Goal: Unclear: Browse casually

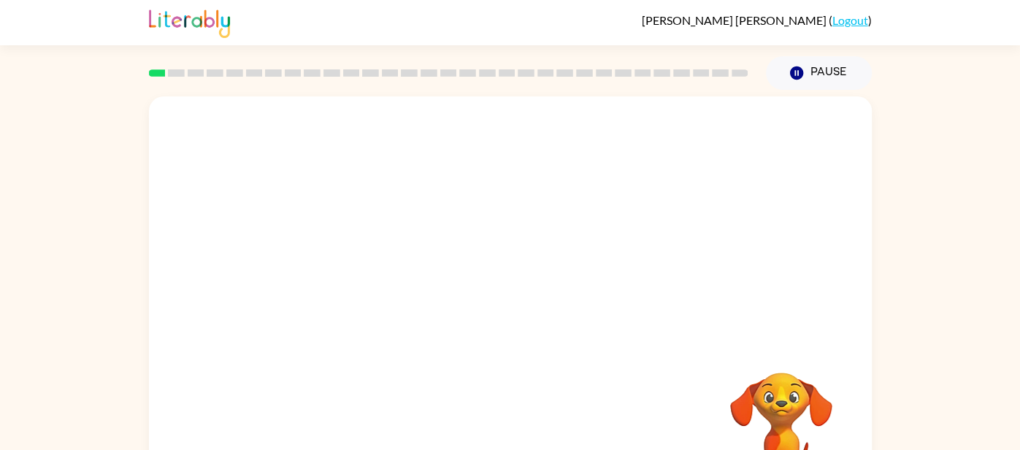
click at [527, 188] on video "Your browser must support playing .mp4 files to use Literably. Please try using…" at bounding box center [510, 218] width 723 height 245
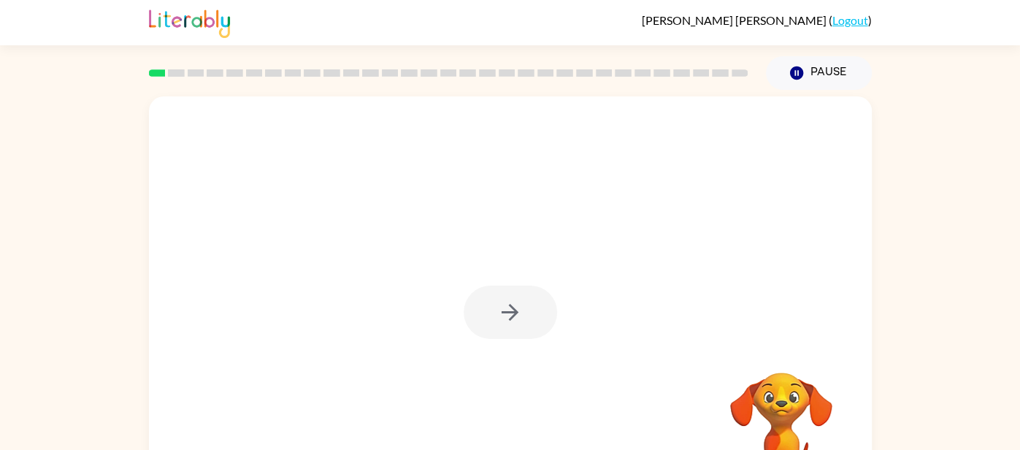
click at [527, 188] on div at bounding box center [510, 304] width 723 height 417
click at [508, 304] on div at bounding box center [510, 311] width 93 height 53
click at [508, 304] on icon "button" at bounding box center [510, 312] width 26 height 26
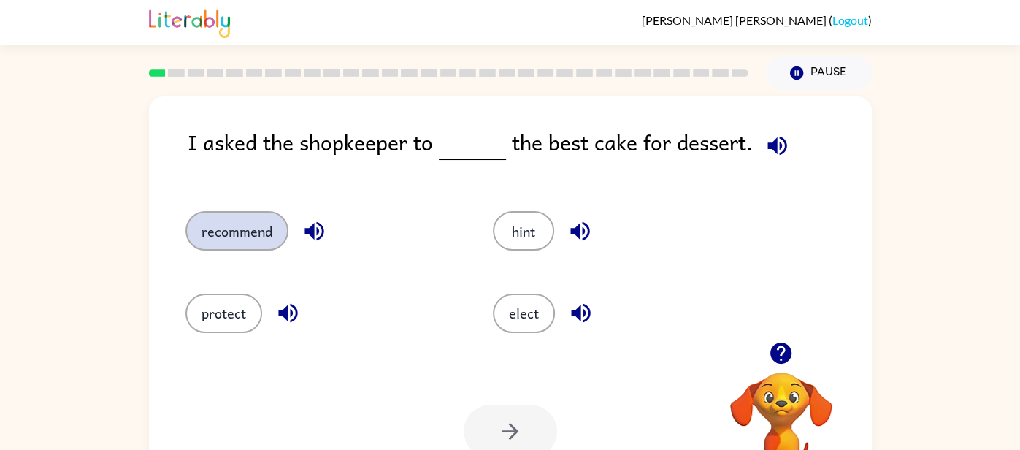
click at [225, 228] on button "recommend" at bounding box center [236, 230] width 103 height 39
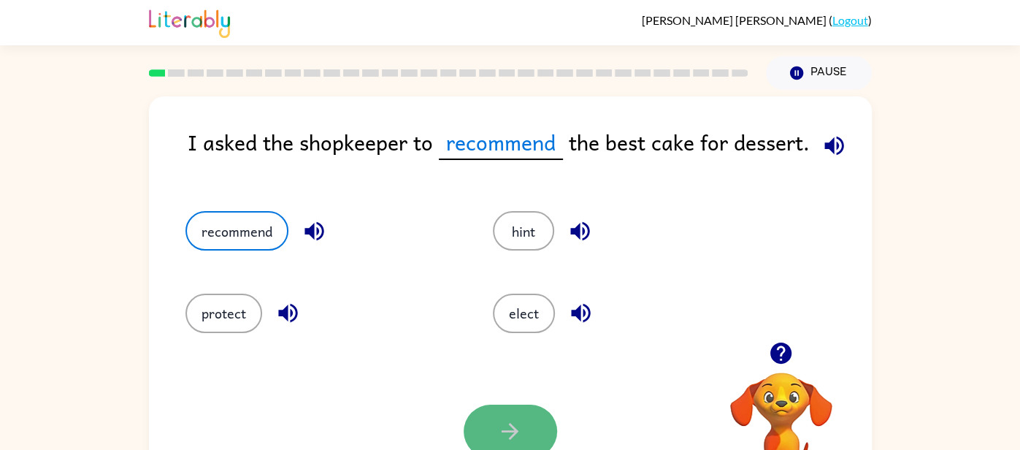
click at [493, 431] on button "button" at bounding box center [510, 430] width 93 height 53
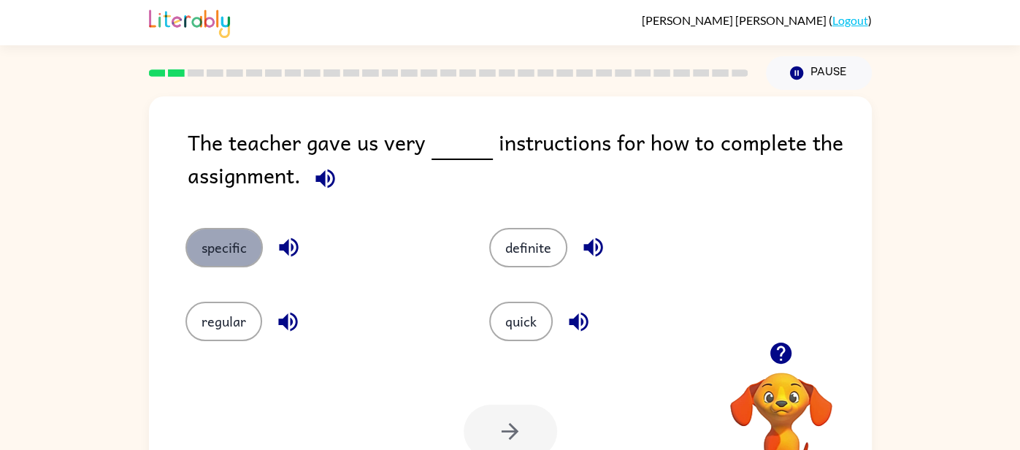
click at [243, 241] on button "specific" at bounding box center [223, 247] width 77 height 39
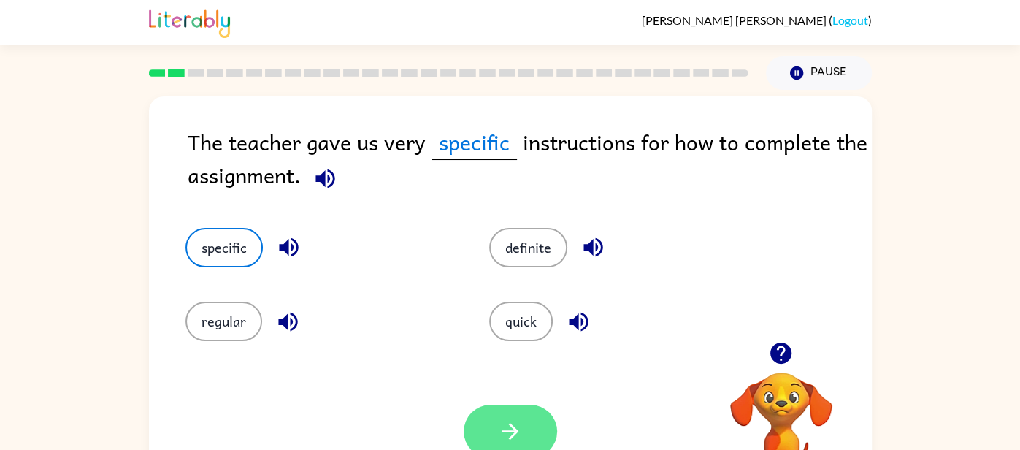
click at [185, 228] on button "specific" at bounding box center [223, 247] width 77 height 39
click at [493, 430] on button "button" at bounding box center [510, 430] width 93 height 53
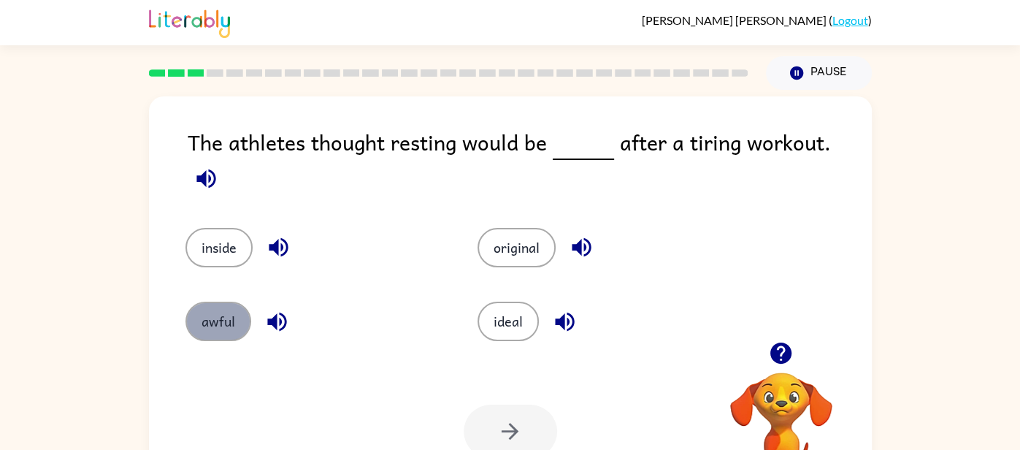
click at [219, 313] on button "awful" at bounding box center [218, 320] width 66 height 39
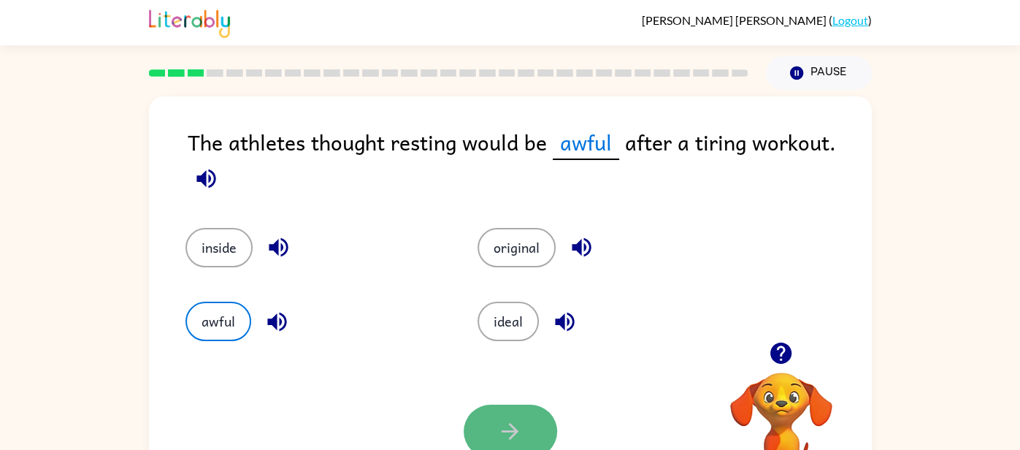
click at [511, 420] on icon "button" at bounding box center [510, 431] width 26 height 26
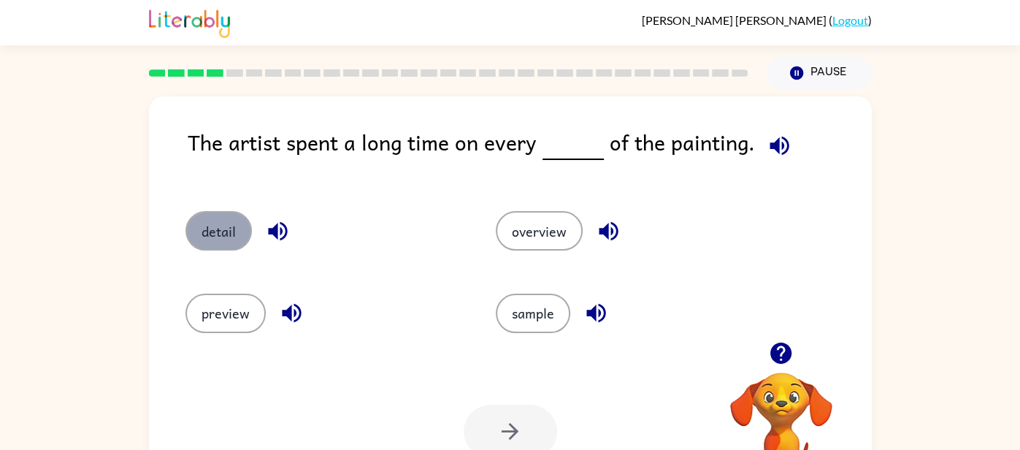
click at [223, 229] on button "detail" at bounding box center [218, 230] width 66 height 39
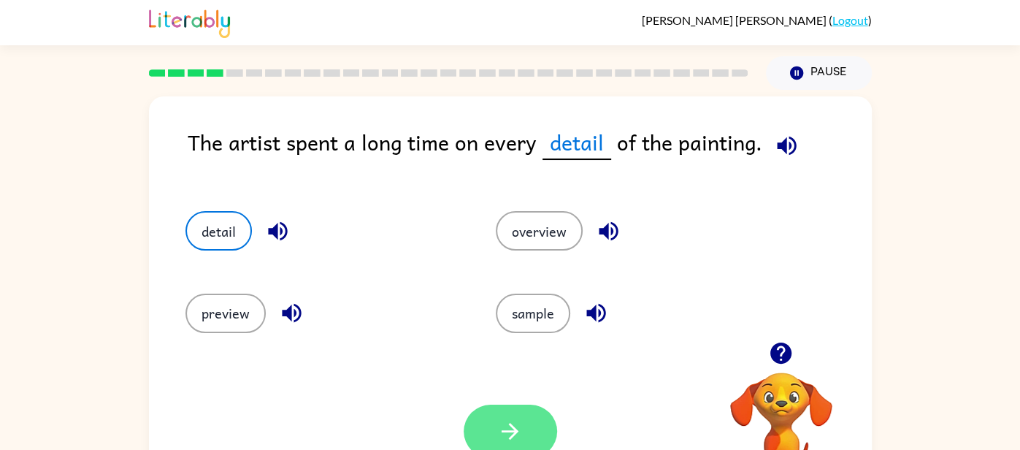
click at [525, 414] on button "button" at bounding box center [510, 430] width 93 height 53
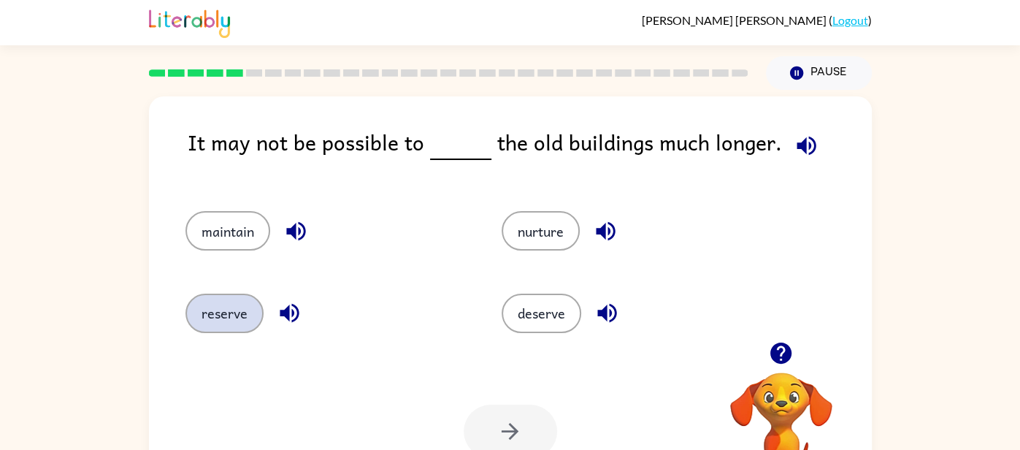
click at [219, 309] on button "reserve" at bounding box center [224, 312] width 78 height 39
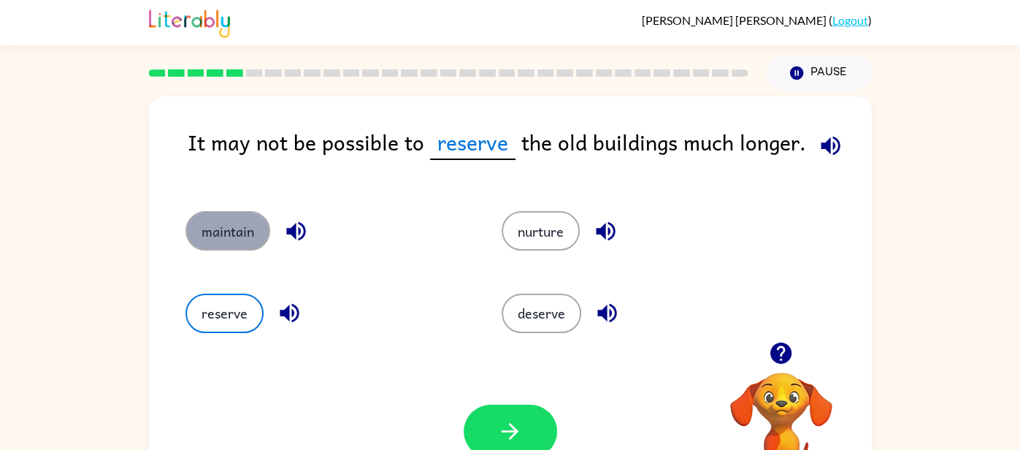
click at [201, 232] on button "maintain" at bounding box center [227, 230] width 85 height 39
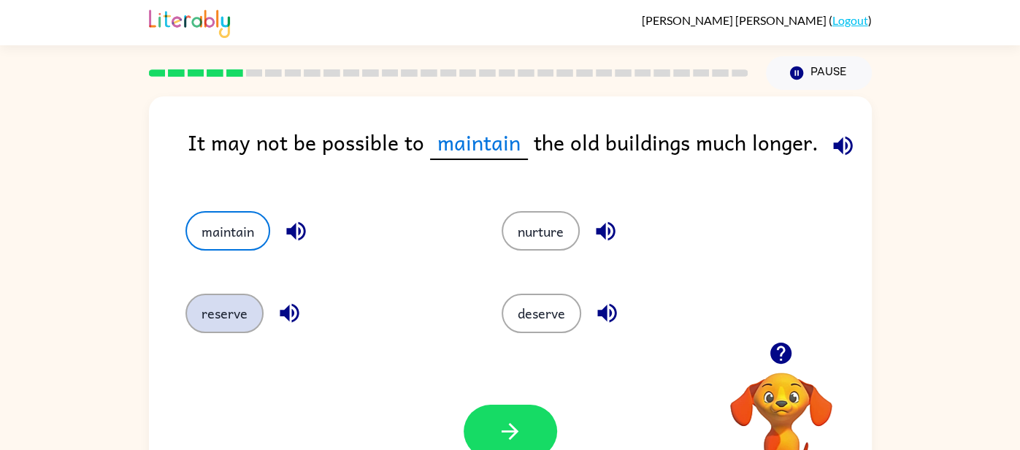
click at [228, 304] on button "reserve" at bounding box center [224, 312] width 78 height 39
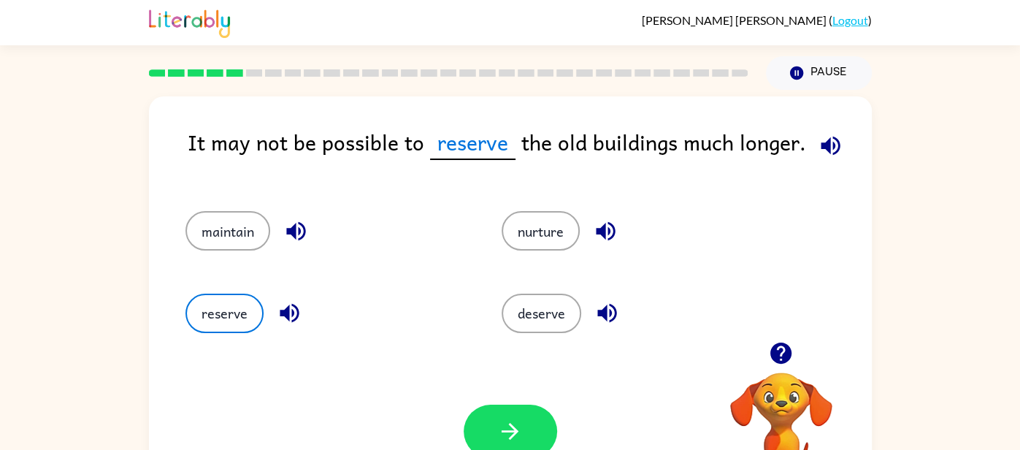
click at [221, 253] on div "maintain" at bounding box center [316, 224] width 317 height 82
click at [204, 239] on button "maintain" at bounding box center [227, 230] width 85 height 39
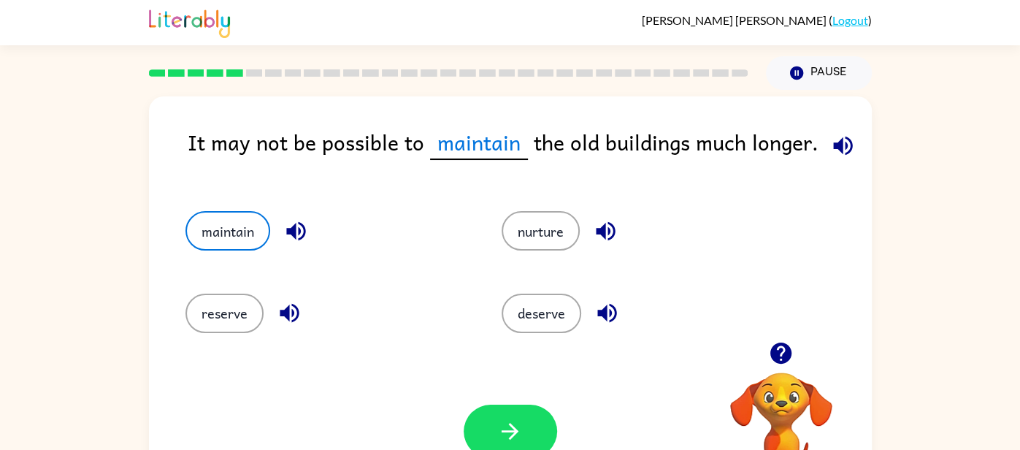
click at [608, 226] on icon "button" at bounding box center [606, 231] width 26 height 26
click at [211, 312] on button "reserve" at bounding box center [224, 312] width 78 height 39
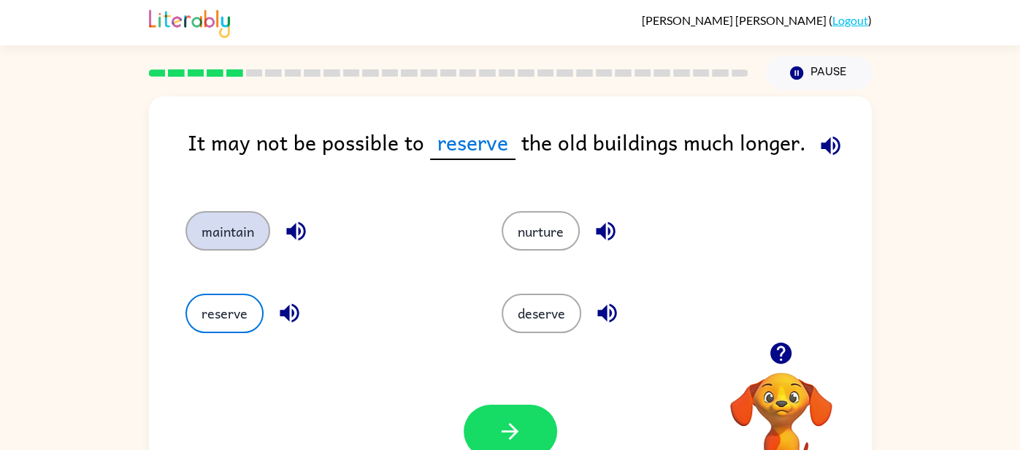
click at [201, 243] on button "maintain" at bounding box center [227, 230] width 85 height 39
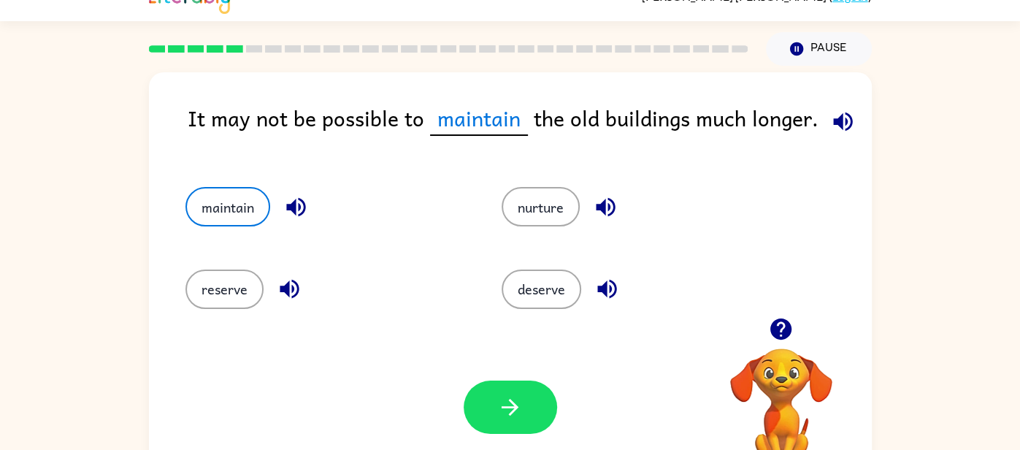
scroll to position [31, 0]
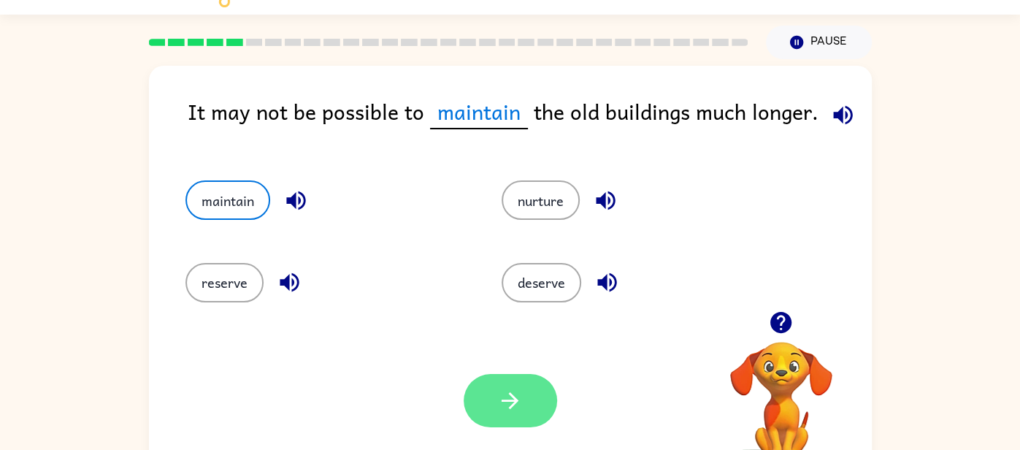
click at [527, 402] on button "button" at bounding box center [510, 400] width 93 height 53
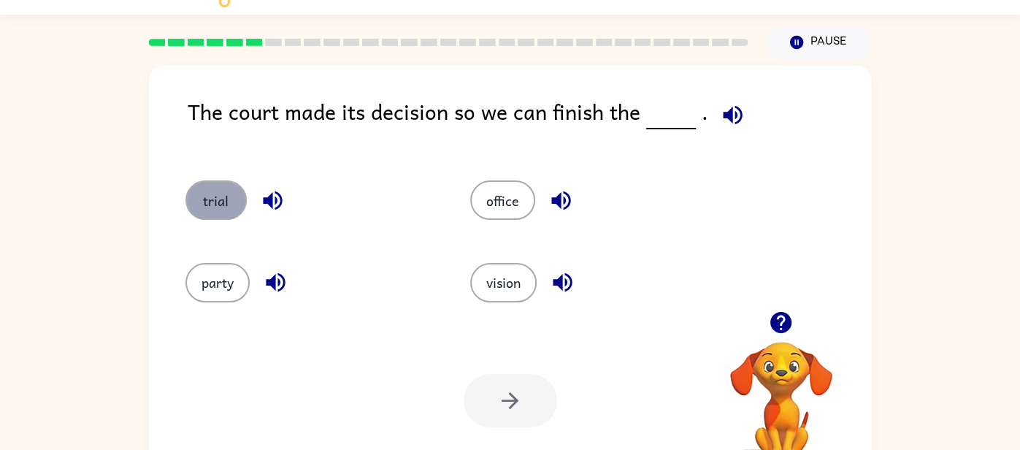
click at [239, 207] on button "trial" at bounding box center [215, 199] width 61 height 39
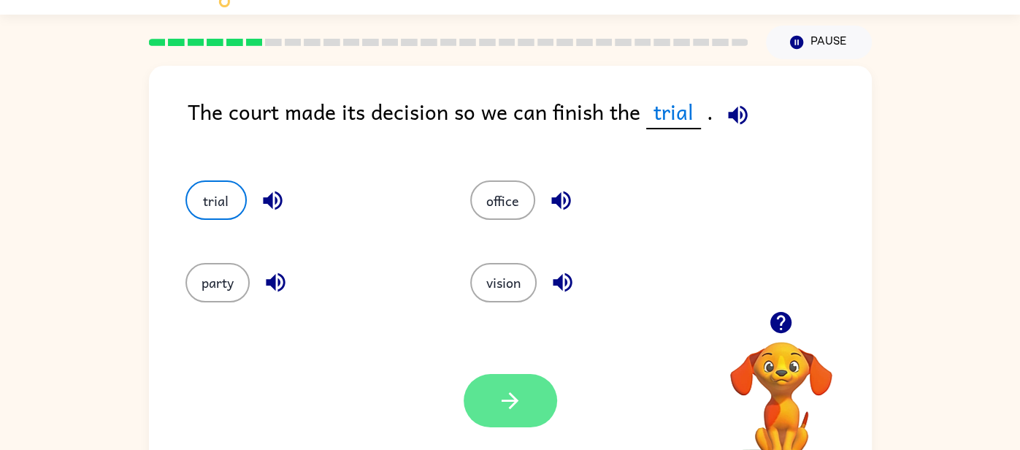
click at [498, 388] on icon "button" at bounding box center [510, 401] width 26 height 26
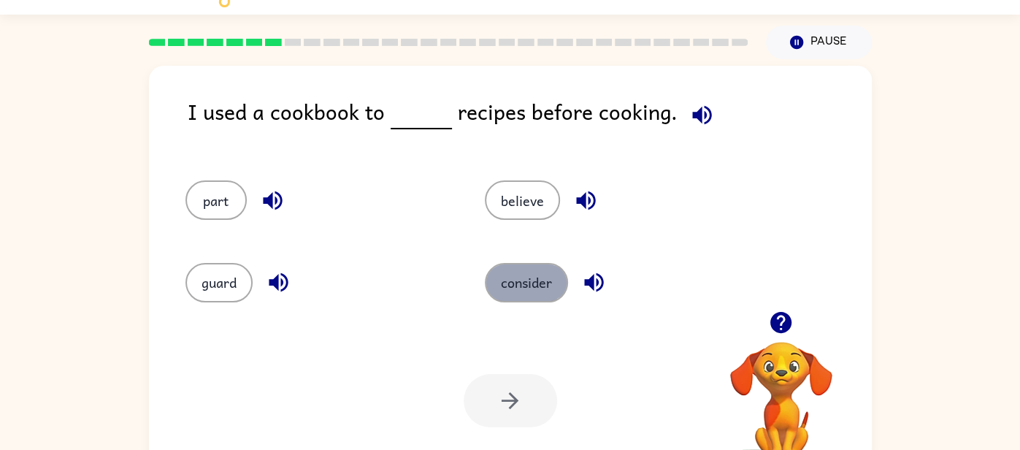
click at [529, 283] on button "consider" at bounding box center [526, 282] width 83 height 39
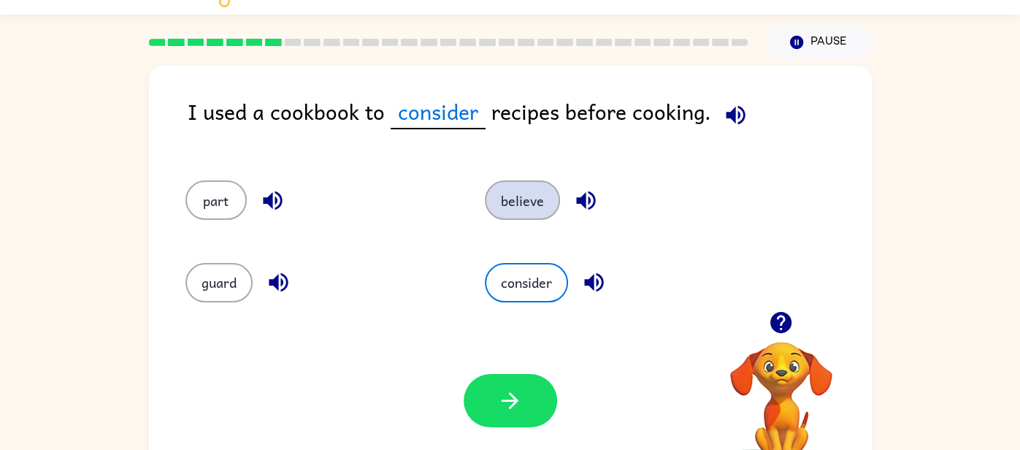
click at [499, 188] on button "believe" at bounding box center [522, 199] width 75 height 39
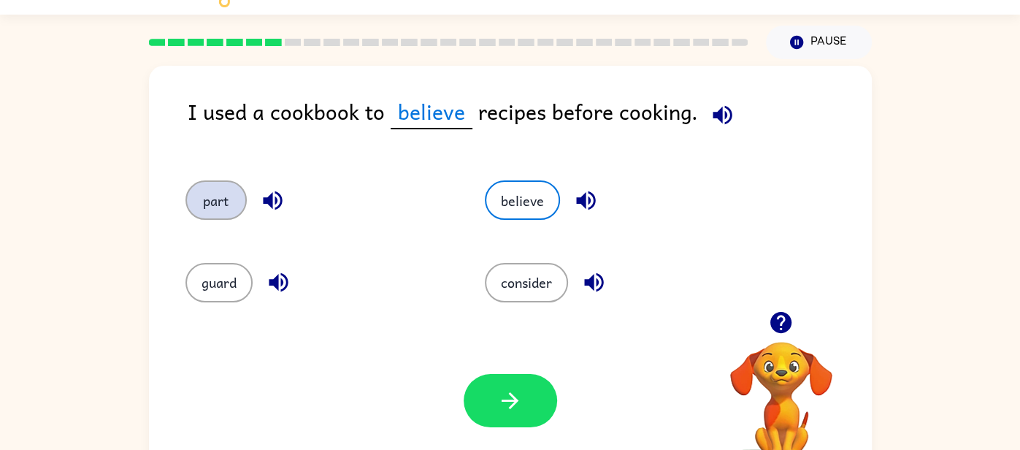
click at [223, 193] on button "part" at bounding box center [215, 199] width 61 height 39
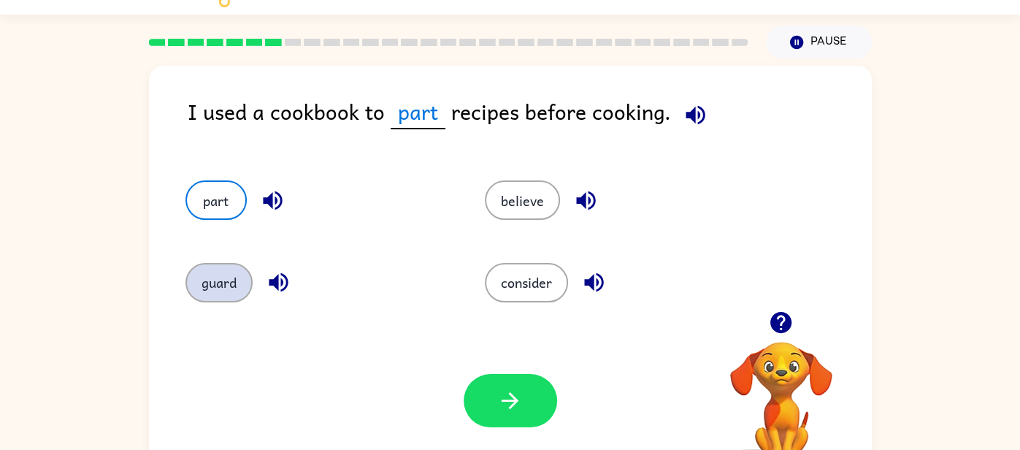
click at [220, 291] on button "guard" at bounding box center [218, 282] width 67 height 39
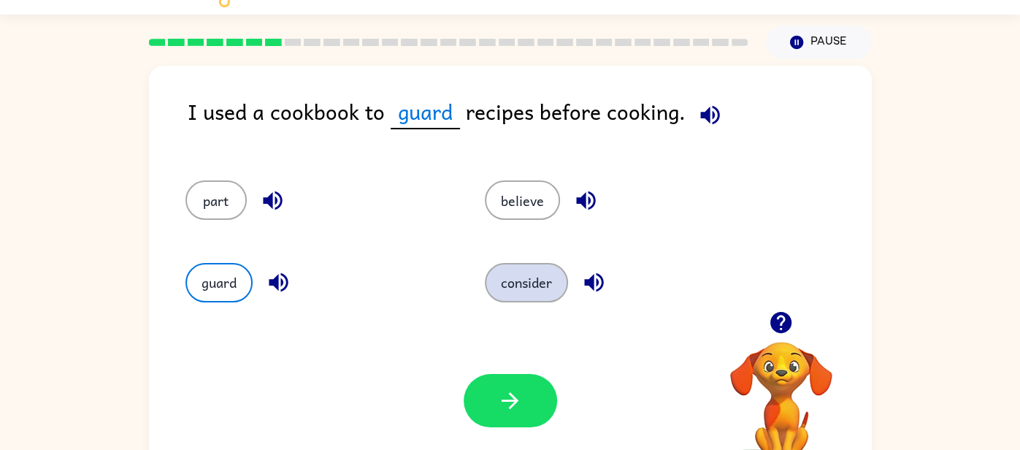
click at [520, 286] on button "consider" at bounding box center [526, 282] width 83 height 39
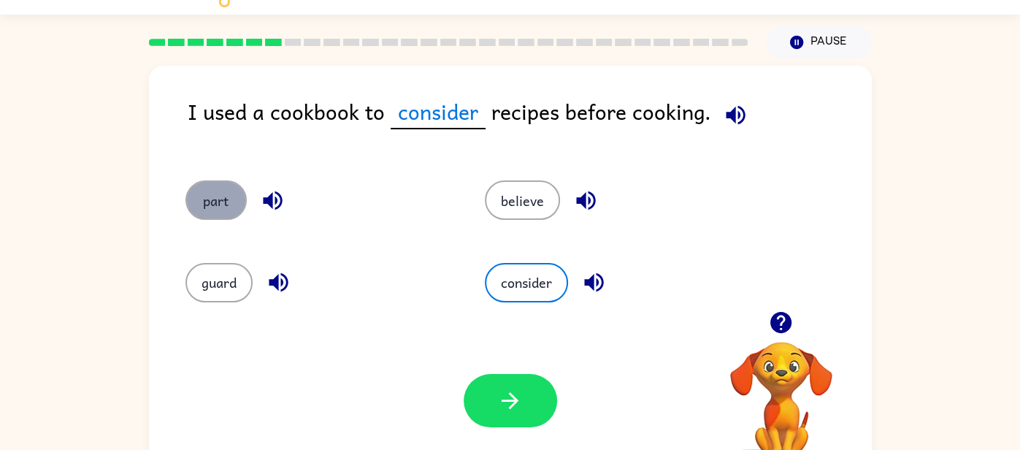
click at [225, 204] on button "part" at bounding box center [215, 199] width 61 height 39
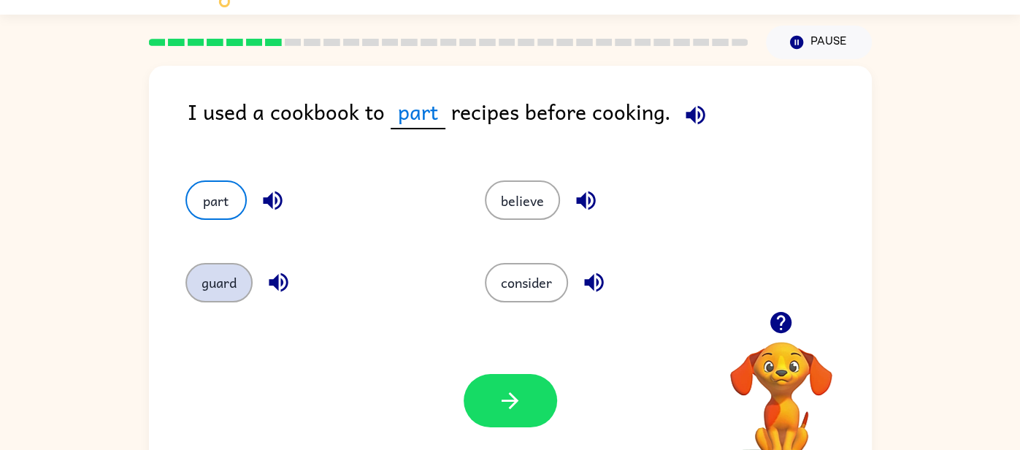
click at [228, 297] on button "guard" at bounding box center [218, 282] width 67 height 39
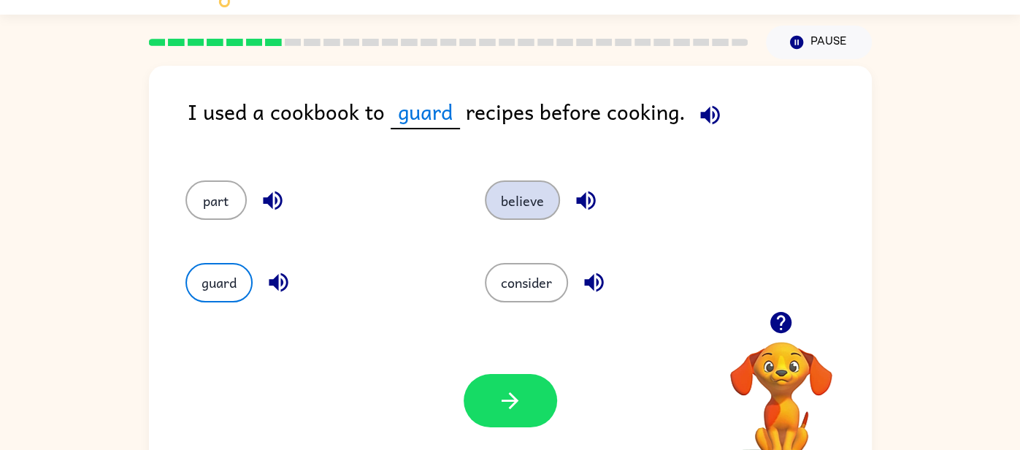
click at [547, 189] on button "believe" at bounding box center [522, 199] width 75 height 39
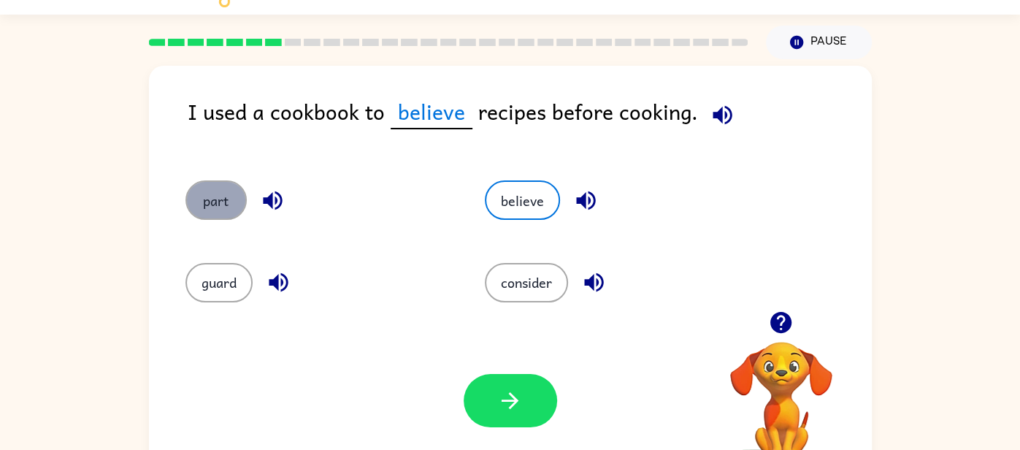
click at [207, 201] on button "part" at bounding box center [215, 199] width 61 height 39
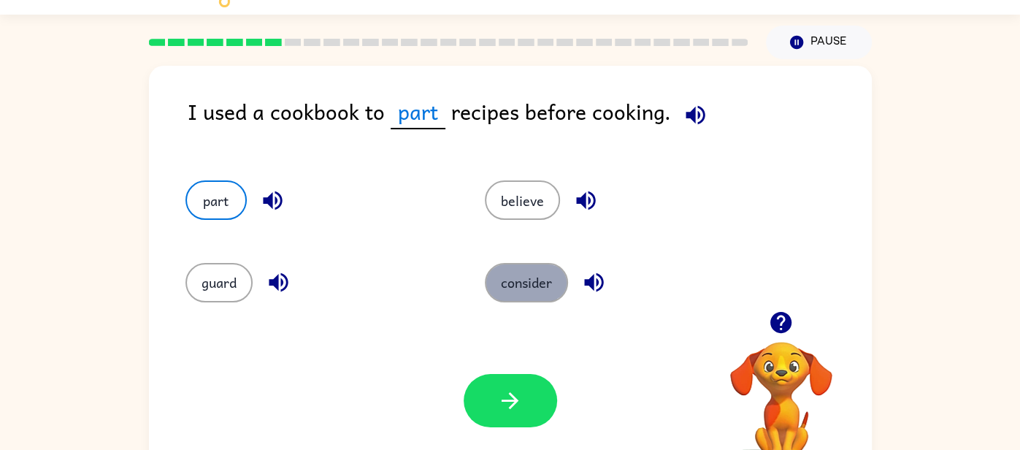
click at [520, 270] on button "consider" at bounding box center [526, 282] width 83 height 39
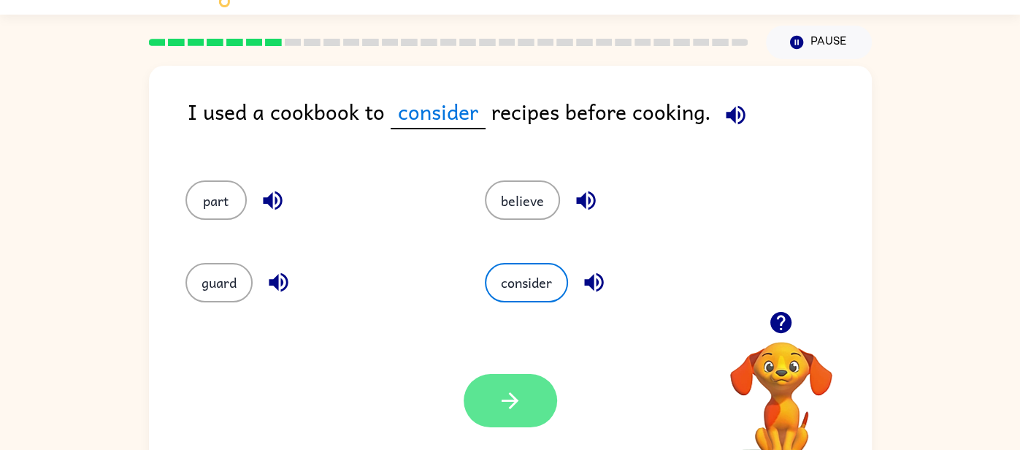
click at [518, 407] on icon "button" at bounding box center [510, 401] width 26 height 26
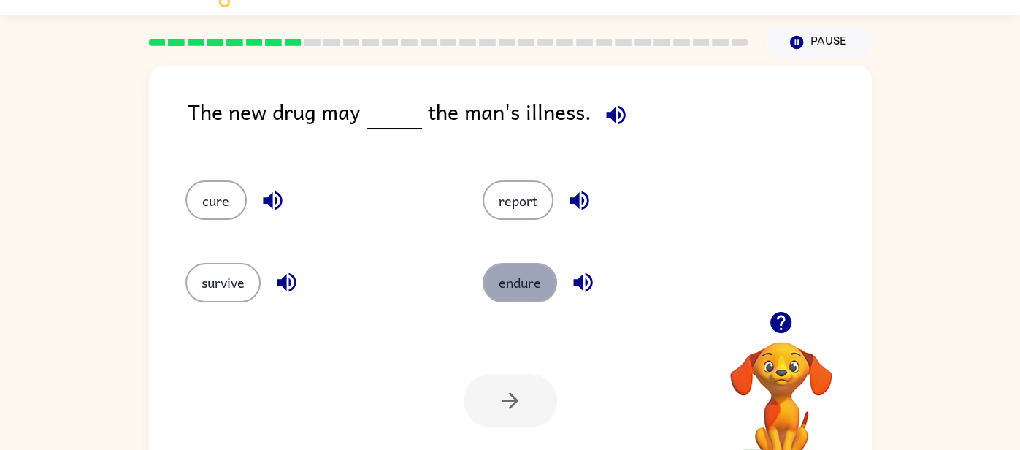
click at [536, 290] on button "endure" at bounding box center [519, 282] width 74 height 39
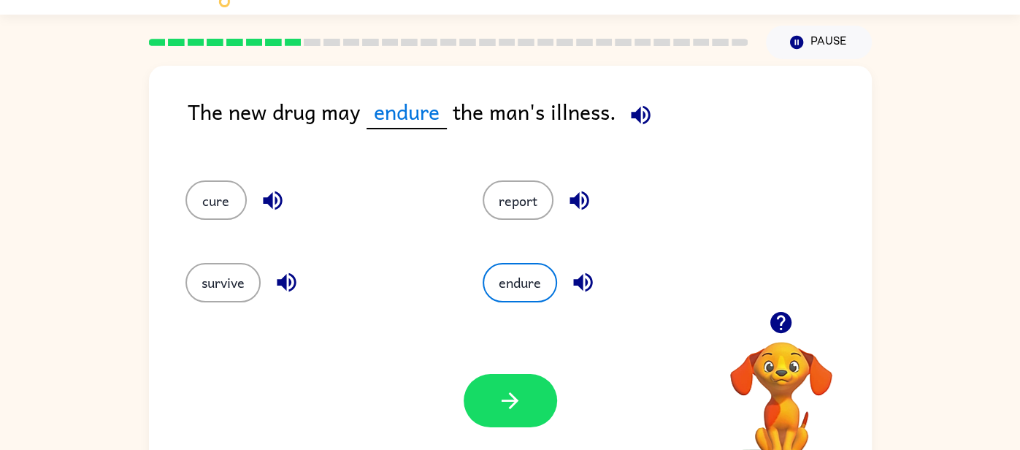
click at [585, 281] on icon "button" at bounding box center [582, 282] width 19 height 19
click at [500, 401] on icon "button" at bounding box center [510, 401] width 26 height 26
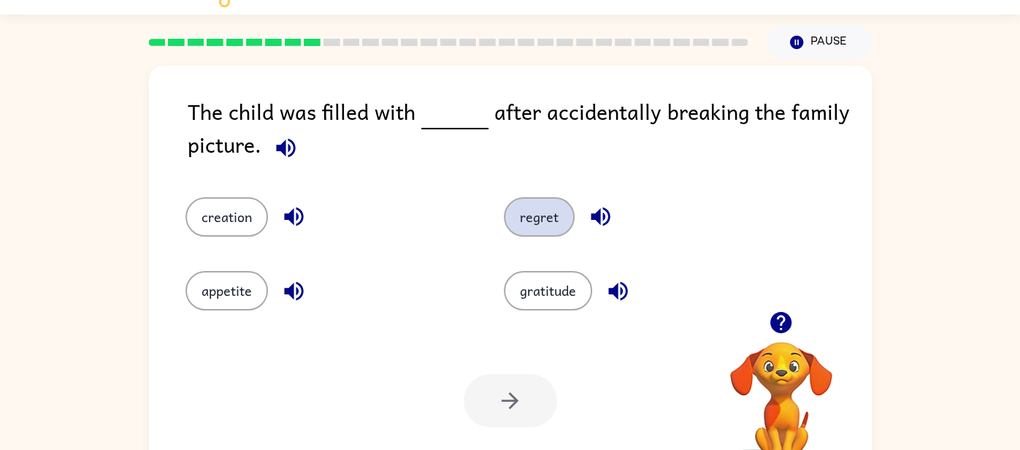
click at [528, 214] on button "regret" at bounding box center [539, 216] width 71 height 39
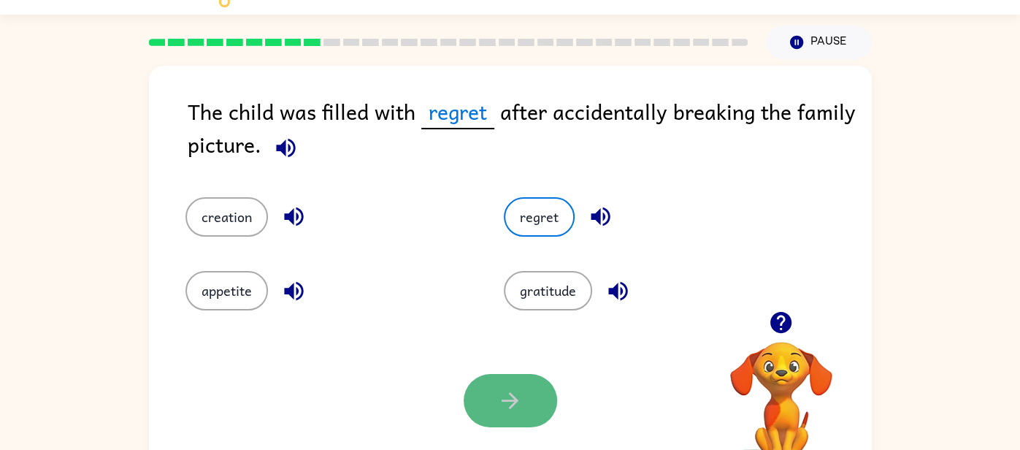
click at [518, 392] on icon "button" at bounding box center [510, 401] width 26 height 26
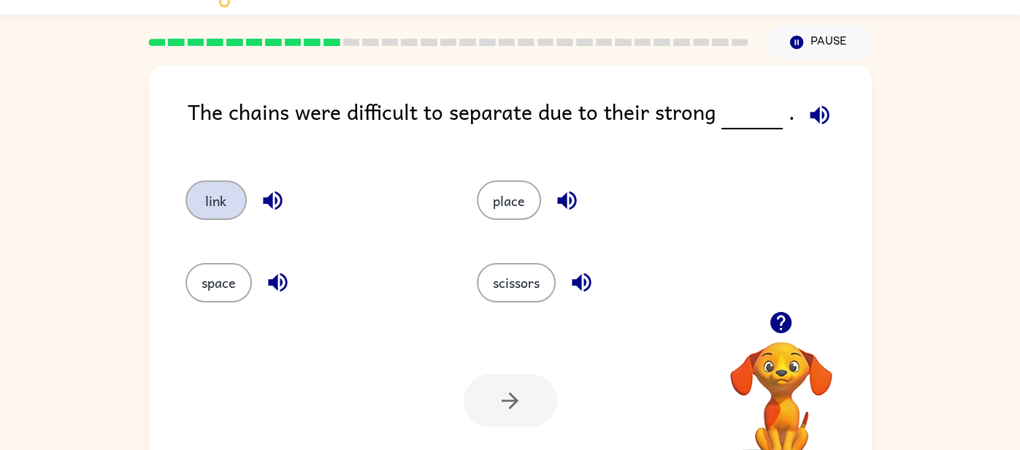
click at [225, 212] on button "link" at bounding box center [215, 199] width 61 height 39
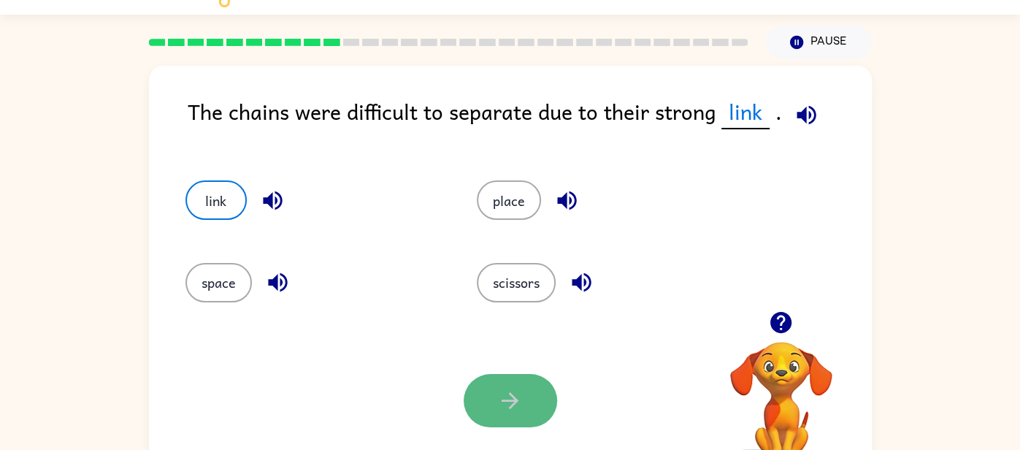
click at [507, 399] on icon "button" at bounding box center [510, 401] width 26 height 26
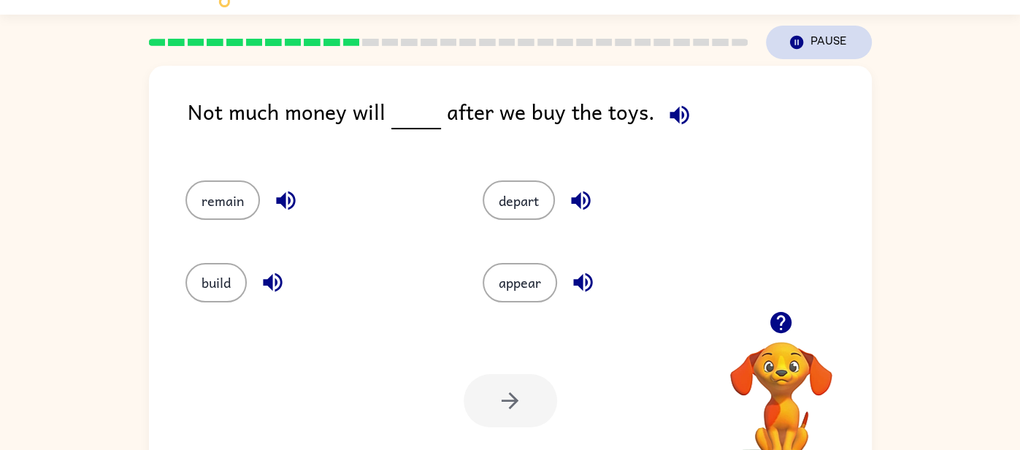
click at [824, 39] on button "Pause Pause" at bounding box center [819, 43] width 106 height 34
